Goal: Task Accomplishment & Management: Use online tool/utility

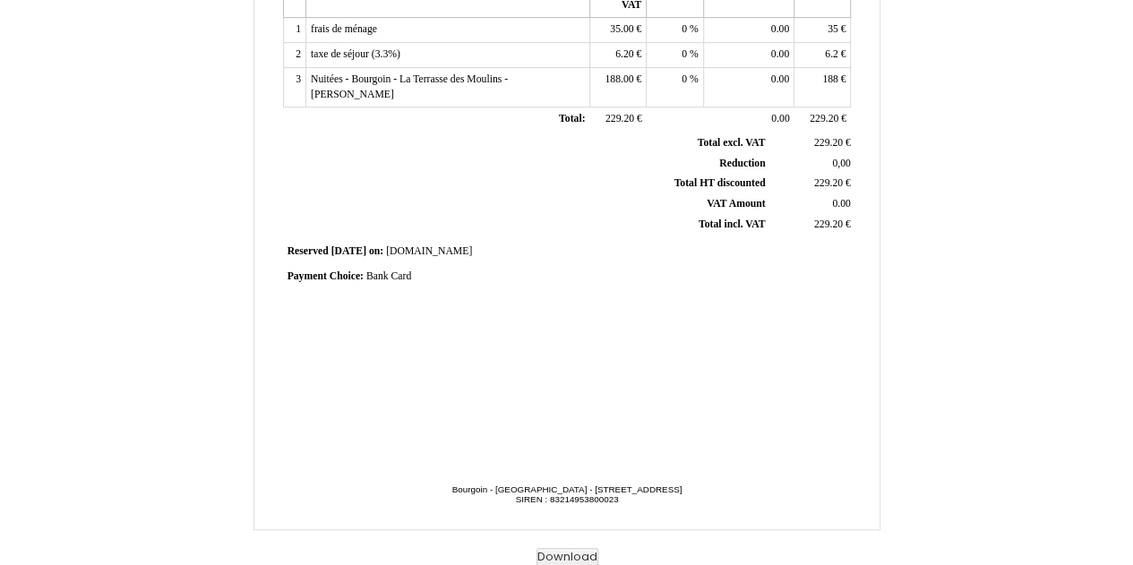
scroll to position [412, 0]
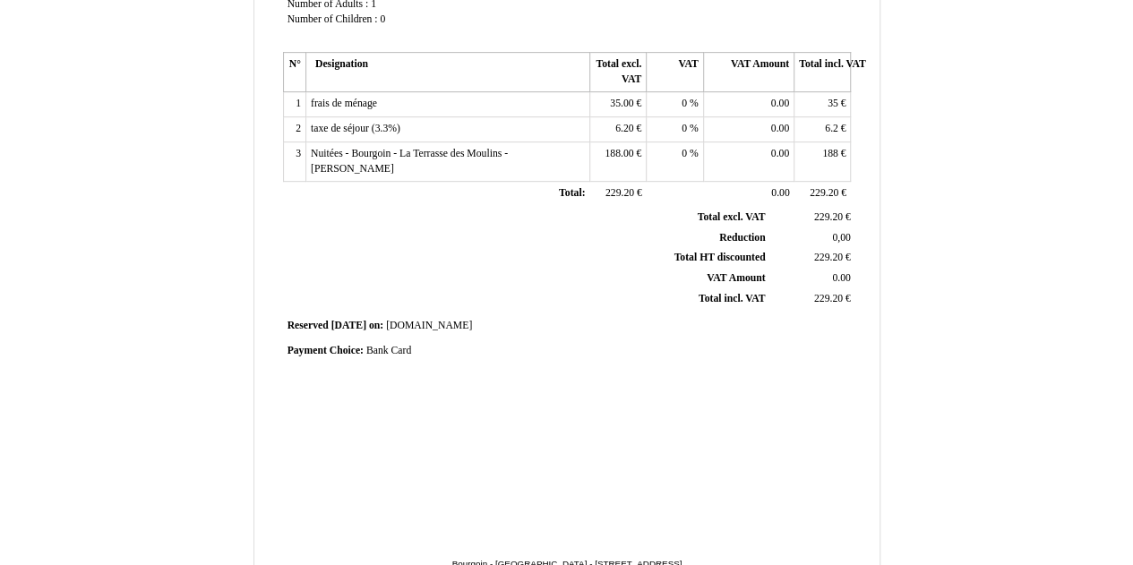
click at [1008, 420] on div "Invoice Invoice N° 6719152 6719152 Creation date [DATE] Seller: Seller: Bourgoi…" at bounding box center [566, 134] width 1047 height 1012
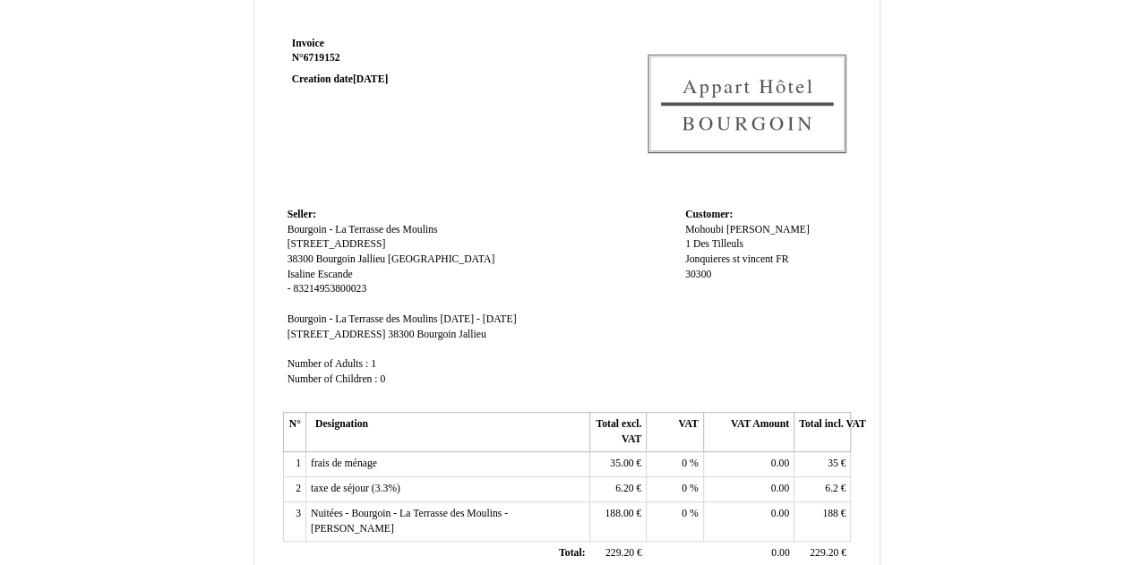
scroll to position [51, 0]
click at [1054, 435] on div "Invoice Invoice N° 6719152 6719152 Creation date [DATE] Seller: Seller: Bourgoi…" at bounding box center [566, 495] width 1047 height 1012
click at [935, 427] on div "Invoice Invoice N° 6719152 6719152 Creation date [DATE] Seller: Seller: Bourgoi…" at bounding box center [566, 495] width 1047 height 1012
click at [1021, 384] on div "Invoice Invoice N° 6719152 6719152 Creation date [DATE] Seller: Seller: Bourgoi…" at bounding box center [566, 495] width 1047 height 1012
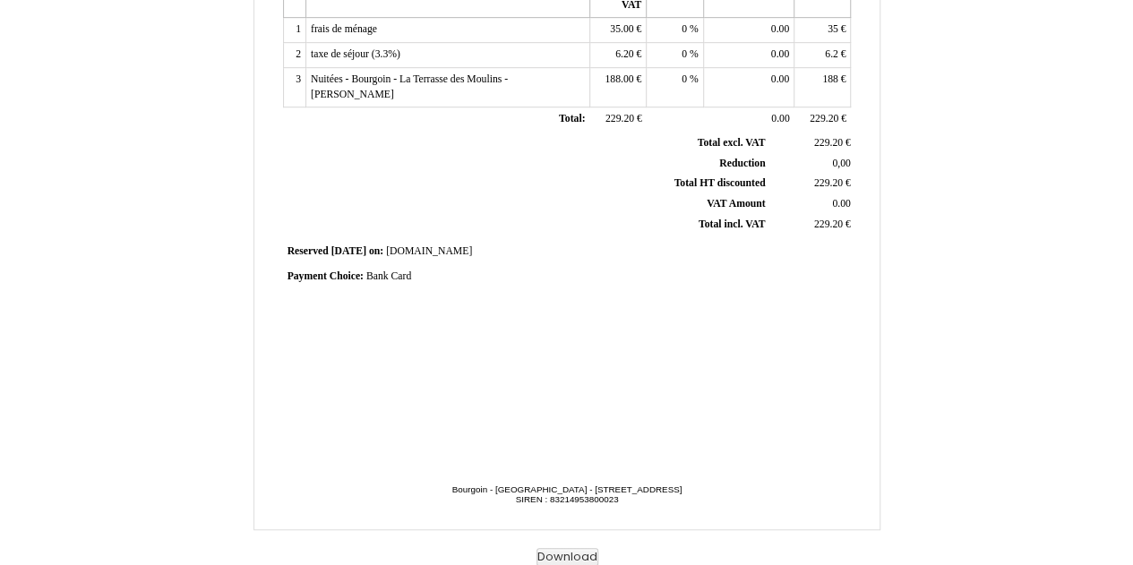
scroll to position [0, 0]
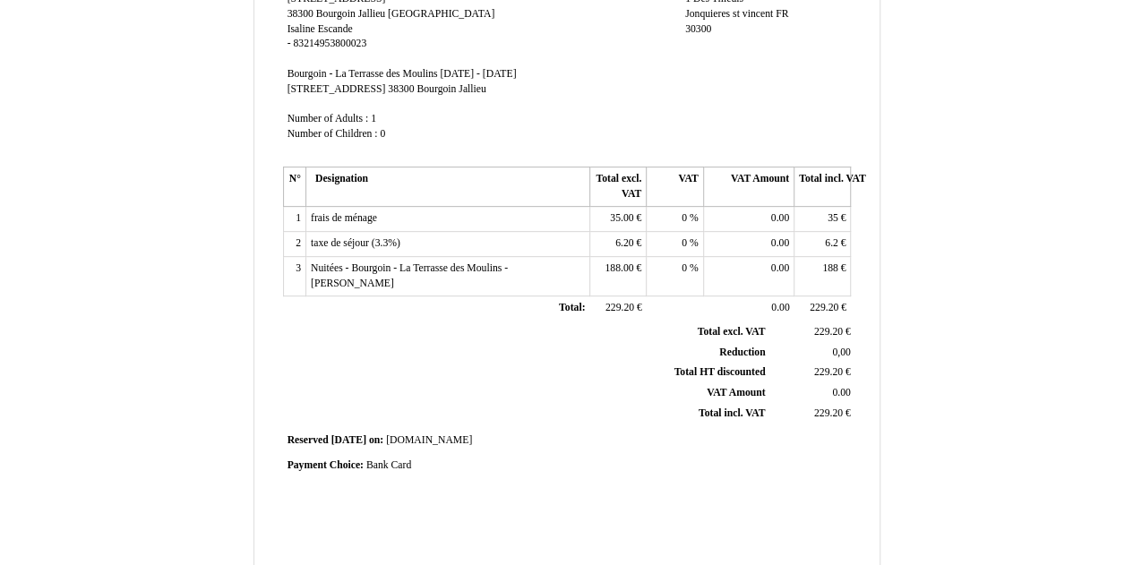
scroll to position [319, 0]
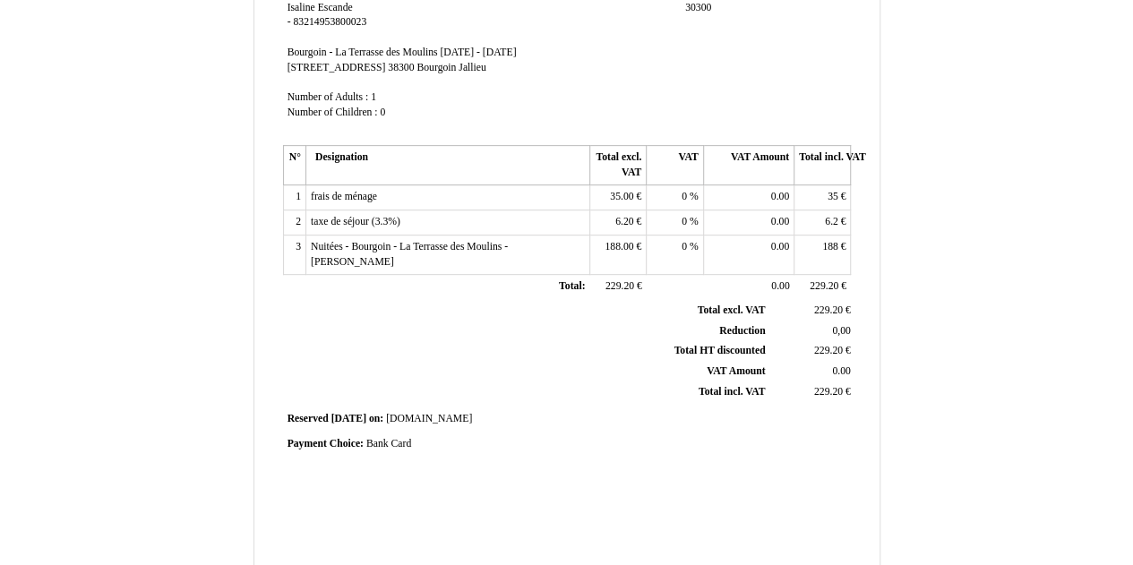
click at [99, 198] on div "Invoice Invoice N° 6719152 6719152 Creation date [DATE] Seller: Seller: Bourgoi…" at bounding box center [566, 228] width 1047 height 1012
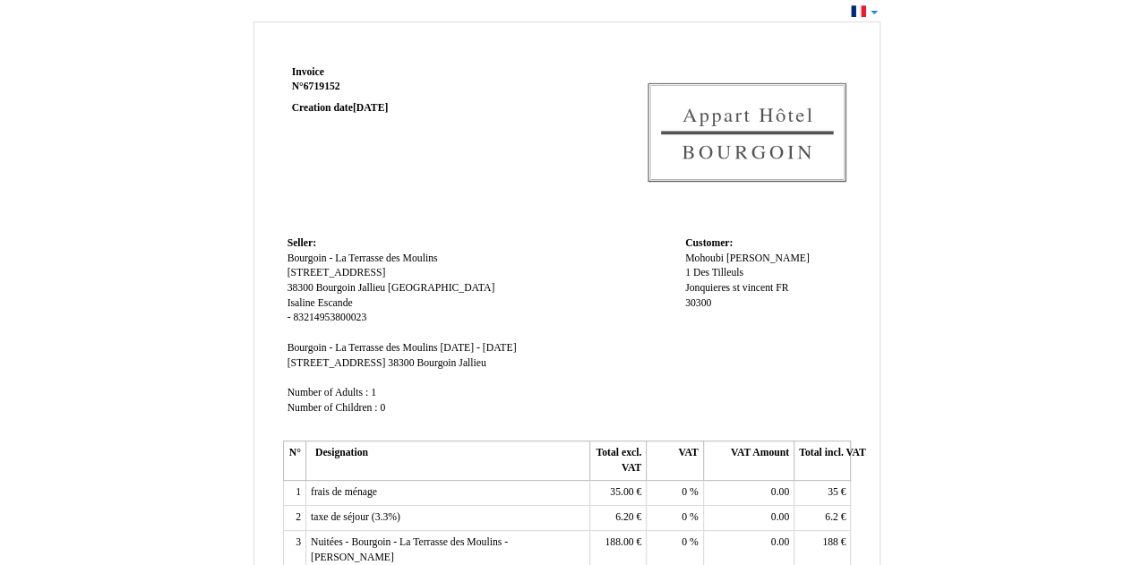
scroll to position [0, 0]
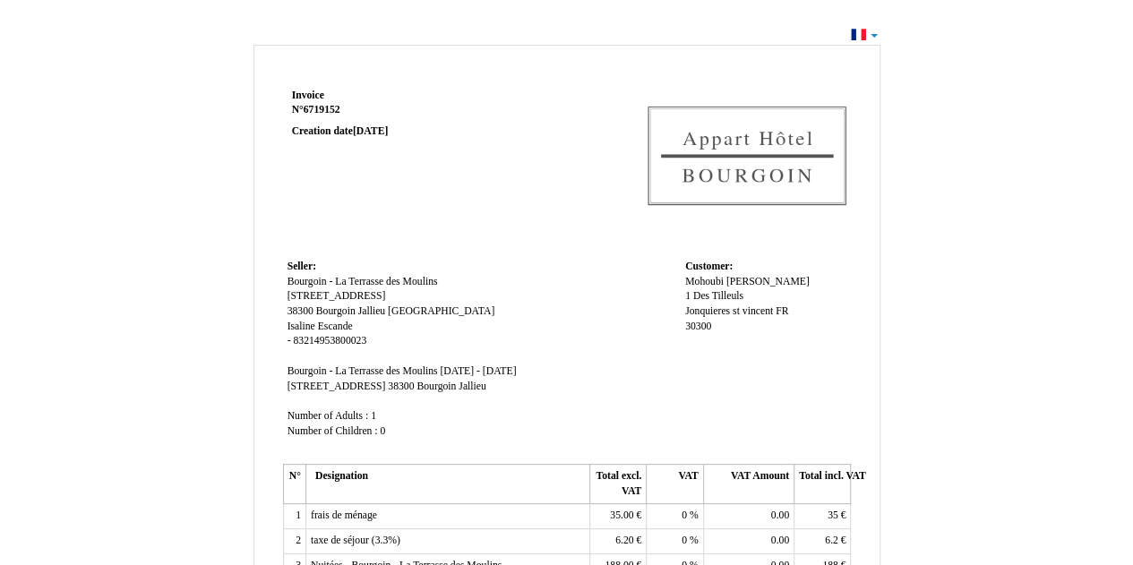
click at [109, 218] on div "Invoice Invoice N° 6719152 6719152 Creation date [DATE] Seller: Seller: Bourgoi…" at bounding box center [566, 546] width 1047 height 1012
click at [599, 301] on td "Seller: Seller: Bourgoin - La Terrasse des Moulins Bourgoin - La Terrasse des M…" at bounding box center [482, 357] width 398 height 204
